Goal: Task Accomplishment & Management: Use online tool/utility

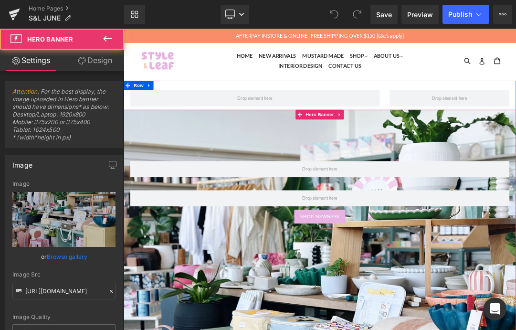
click at [515, 329] on span "Row Row SHOP NEWNESS Button" at bounding box center [412, 310] width 577 height 202
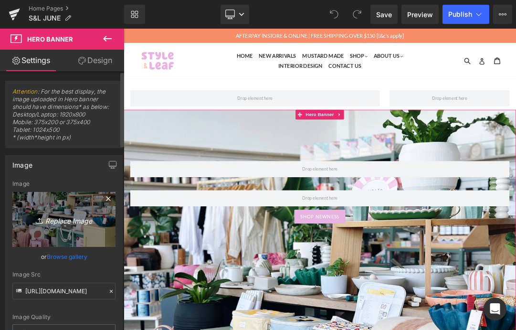
click at [88, 221] on icon "Replace Image" at bounding box center [64, 219] width 76 height 12
type input "C:\fakepath\Untitled (Instagram Post (45)).PNG"
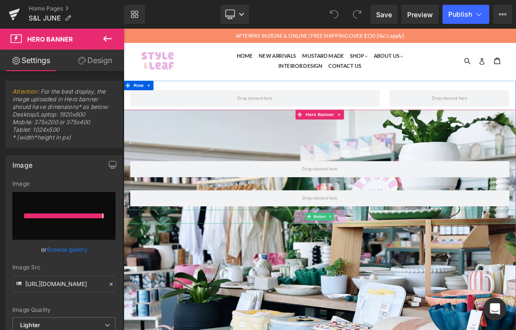
type input "https://ucarecdn.com/a3adcce5-e2b7-4e87-9621-3f210b8de2f7/-/format/auto/-/previ…"
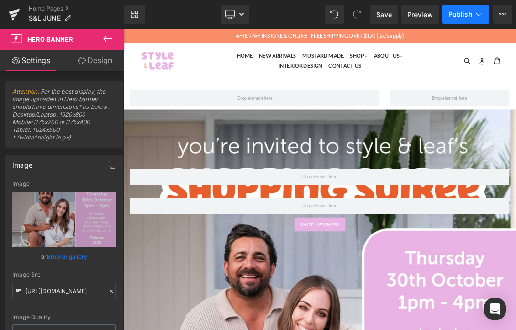
click at [470, 14] on span "Publish" at bounding box center [460, 14] width 24 height 8
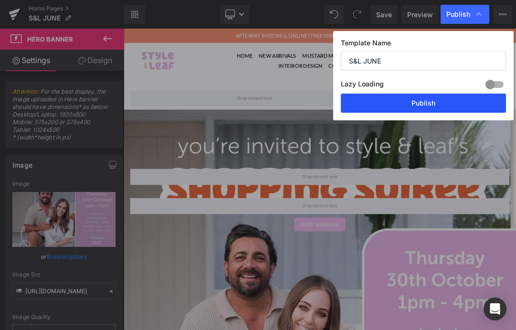
click at [426, 95] on button "Publish" at bounding box center [423, 102] width 165 height 19
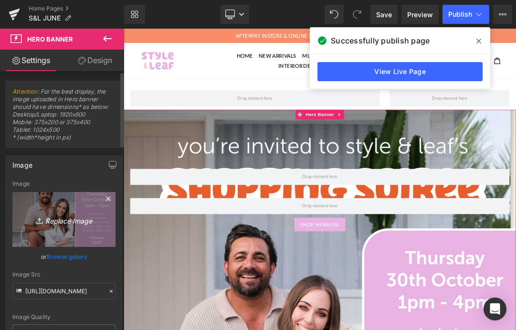
click at [81, 219] on icon "Replace Image" at bounding box center [64, 219] width 76 height 12
click at [67, 236] on link "Replace Image" at bounding box center [63, 219] width 103 height 55
type input "C:\fakepath\IMG_4839.JPG"
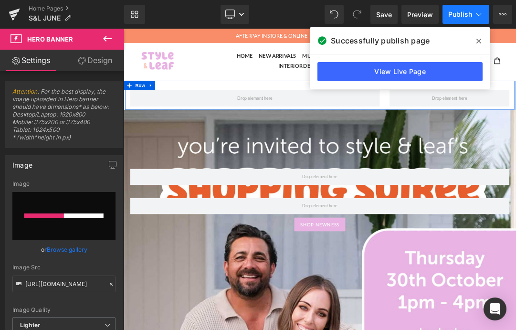
click at [475, 12] on icon at bounding box center [479, 15] width 10 height 10
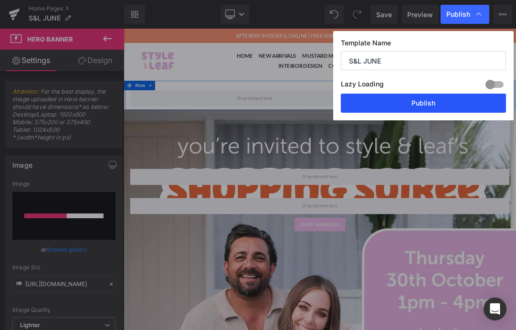
click at [434, 95] on button "Publish" at bounding box center [423, 102] width 165 height 19
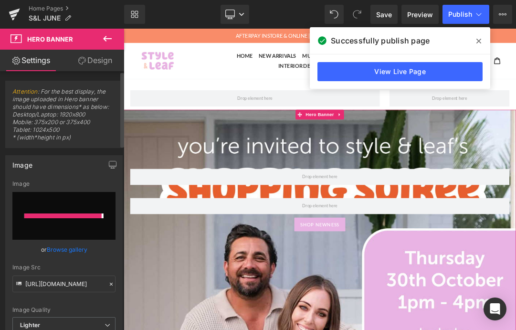
type input "[URL][DOMAIN_NAME]"
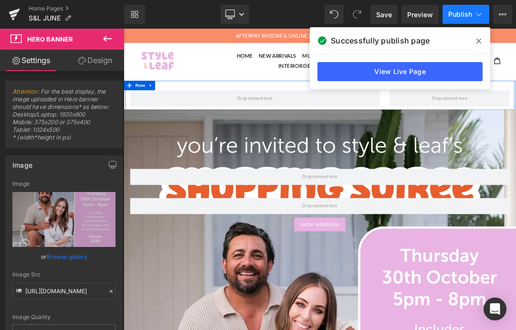
click at [470, 14] on span "Publish" at bounding box center [460, 14] width 24 height 8
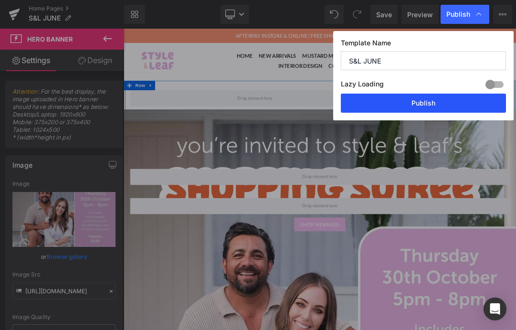
click at [432, 99] on button "Publish" at bounding box center [423, 102] width 165 height 19
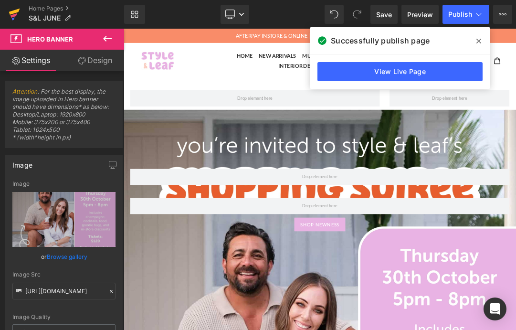
click at [8, 13] on link at bounding box center [14, 14] width 29 height 29
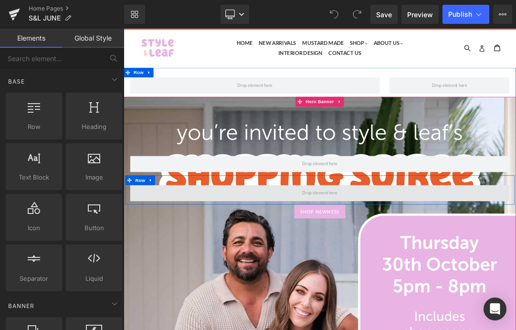
scroll to position [20, 0]
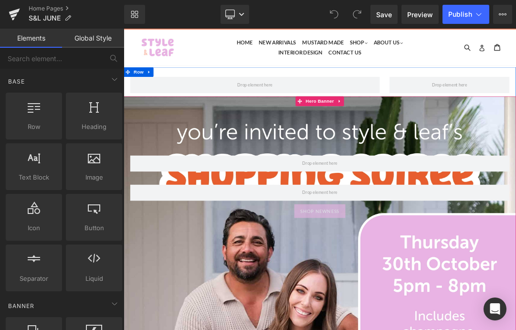
click at [429, 304] on link "SHOP NEWNESS" at bounding box center [411, 297] width 75 height 21
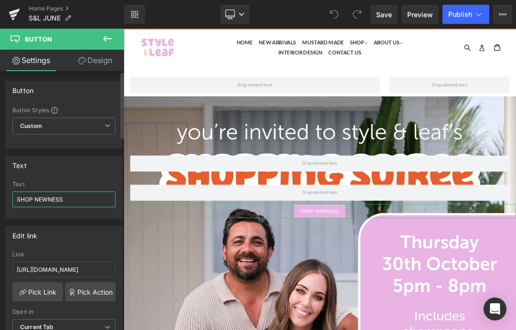
drag, startPoint x: 76, startPoint y: 196, endPoint x: 38, endPoint y: 196, distance: 37.7
click at [38, 196] on input "SHOP NEWNESS" at bounding box center [63, 199] width 103 height 16
type input "S"
type input "TICKETS"
click at [87, 290] on link "Pick Action" at bounding box center [90, 291] width 51 height 19
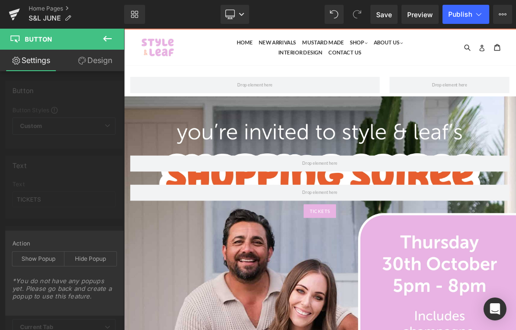
click at [102, 39] on icon at bounding box center [107, 38] width 11 height 11
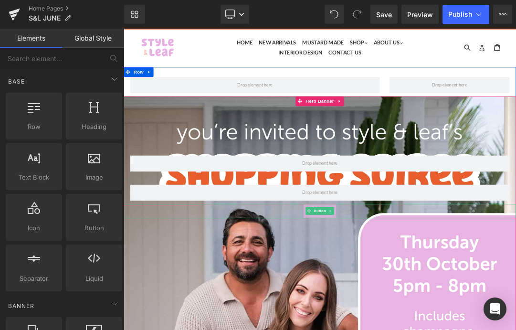
click at [424, 304] on link "TICKETS" at bounding box center [412, 297] width 48 height 21
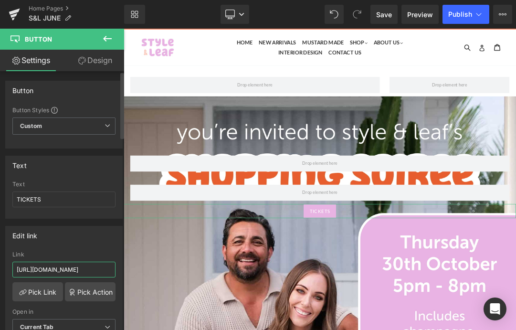
click at [66, 270] on input "[URL][DOMAIN_NAME]" at bounding box center [63, 269] width 103 height 16
click at [31, 299] on link "Pick Link" at bounding box center [37, 291] width 51 height 19
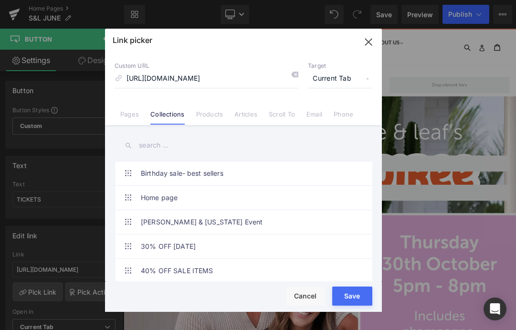
click at [178, 146] on input "text" at bounding box center [243, 144] width 258 height 21
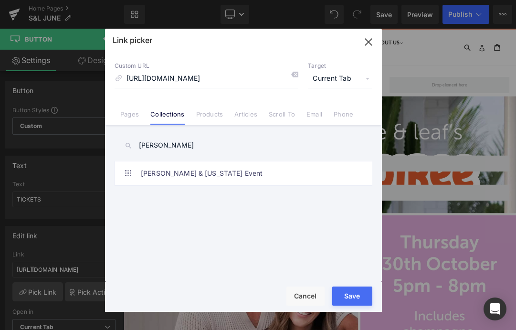
type input "[PERSON_NAME]"
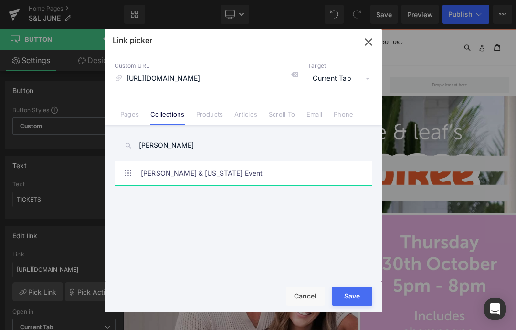
drag, startPoint x: 179, startPoint y: 147, endPoint x: 194, endPoint y: 173, distance: 29.3
click at [194, 173] on link "[PERSON_NAME] & [US_STATE] Event" at bounding box center [246, 173] width 210 height 24
type input "/collections/[PERSON_NAME]-[US_STATE]-event"
click at [350, 298] on button "Save" at bounding box center [352, 295] width 40 height 19
type input "/collections/[PERSON_NAME]-[US_STATE]-event"
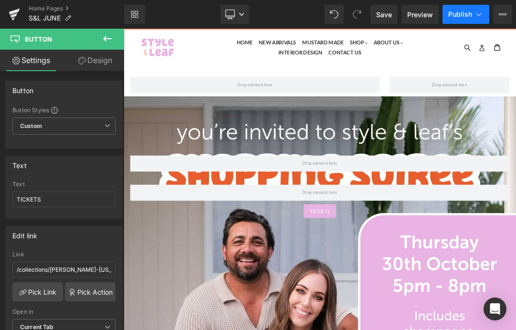
click at [462, 17] on span "Publish" at bounding box center [460, 14] width 24 height 8
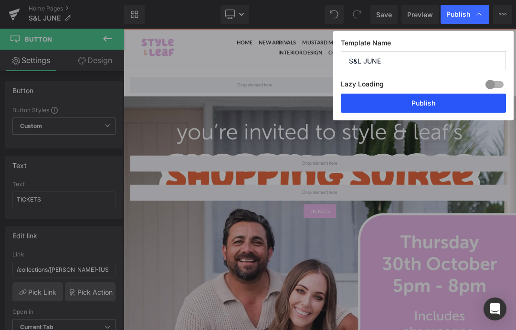
click at [445, 100] on button "Publish" at bounding box center [423, 102] width 165 height 19
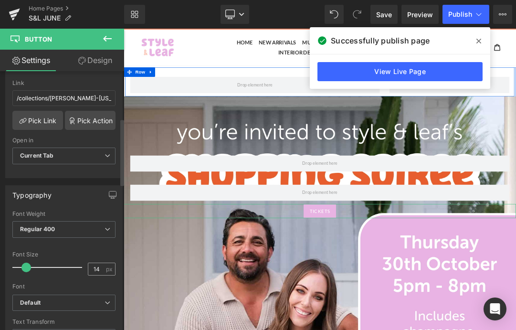
scroll to position [183, 0]
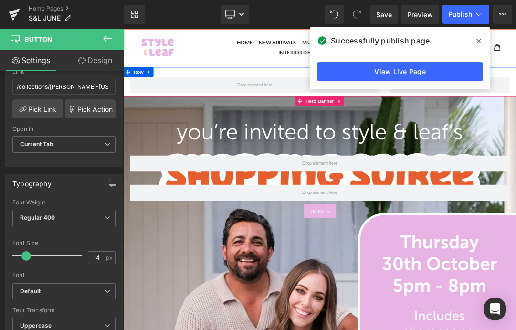
click at [216, 329] on span "Row Row TICKETS Button" at bounding box center [412, 302] width 577 height 202
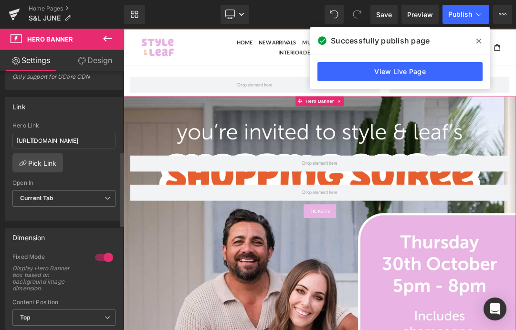
scroll to position [237, 0]
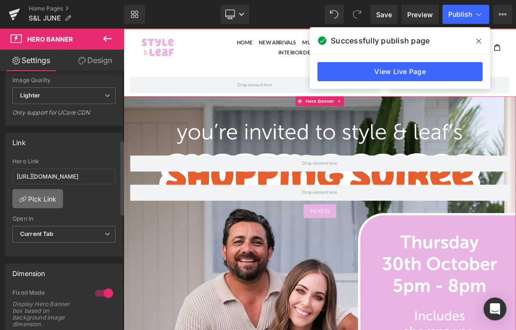
click at [41, 203] on link "Pick Link" at bounding box center [37, 198] width 51 height 19
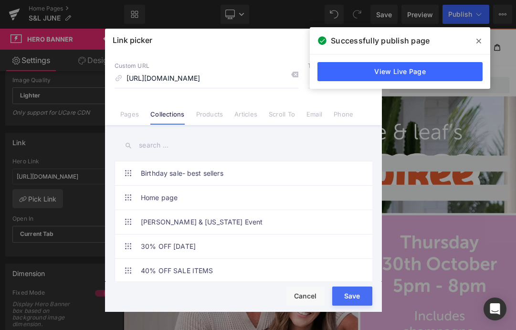
click at [188, 150] on input "text" at bounding box center [243, 144] width 258 height 21
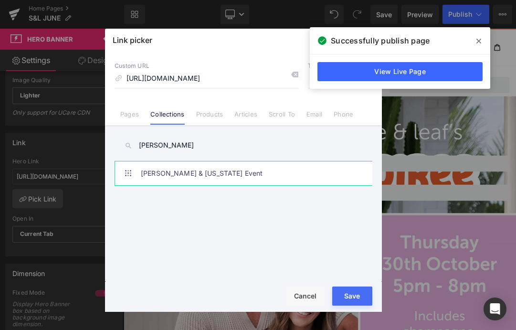
type input "[PERSON_NAME]"
click at [195, 172] on link "[PERSON_NAME] & [US_STATE] Event" at bounding box center [246, 173] width 210 height 24
type input "/collections/[PERSON_NAME]-[US_STATE]-event"
click at [349, 290] on button "Save" at bounding box center [352, 295] width 40 height 19
type input "/collections/[PERSON_NAME]-[US_STATE]-event"
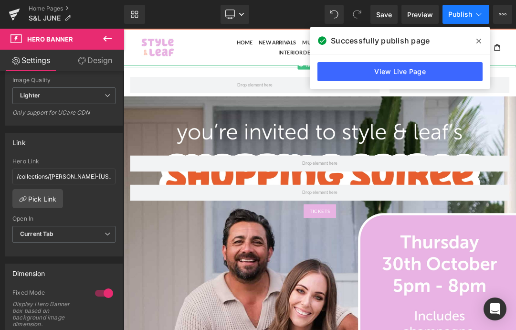
click at [452, 18] on button "Publish" at bounding box center [465, 14] width 47 height 19
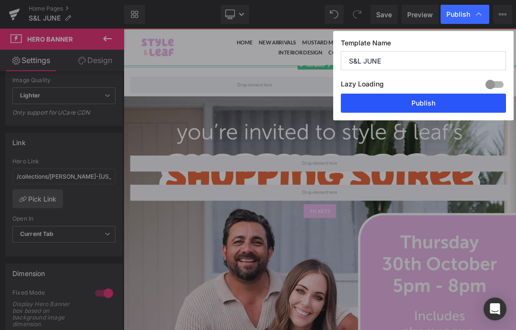
click at [414, 100] on button "Publish" at bounding box center [423, 102] width 165 height 19
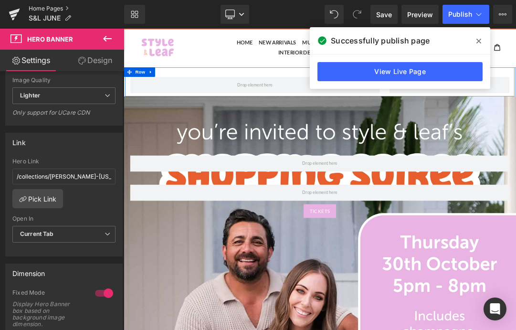
click at [34, 12] on link "Home Pages" at bounding box center [76, 9] width 95 height 8
